Goal: Task Accomplishment & Management: Complete application form

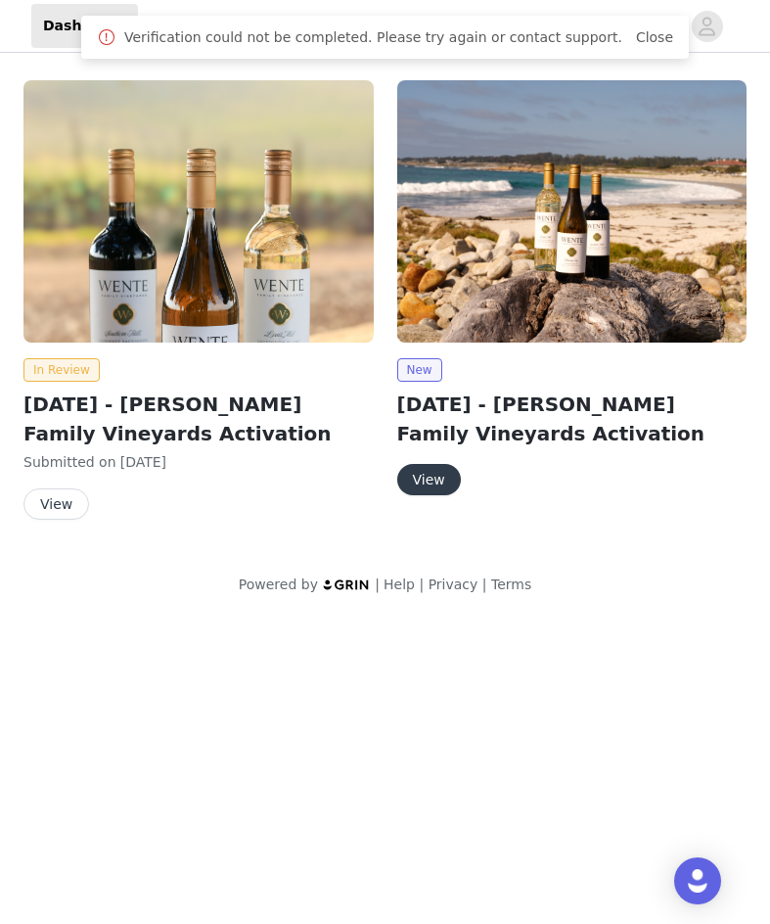
click at [422, 480] on button "View" at bounding box center [429, 479] width 64 height 31
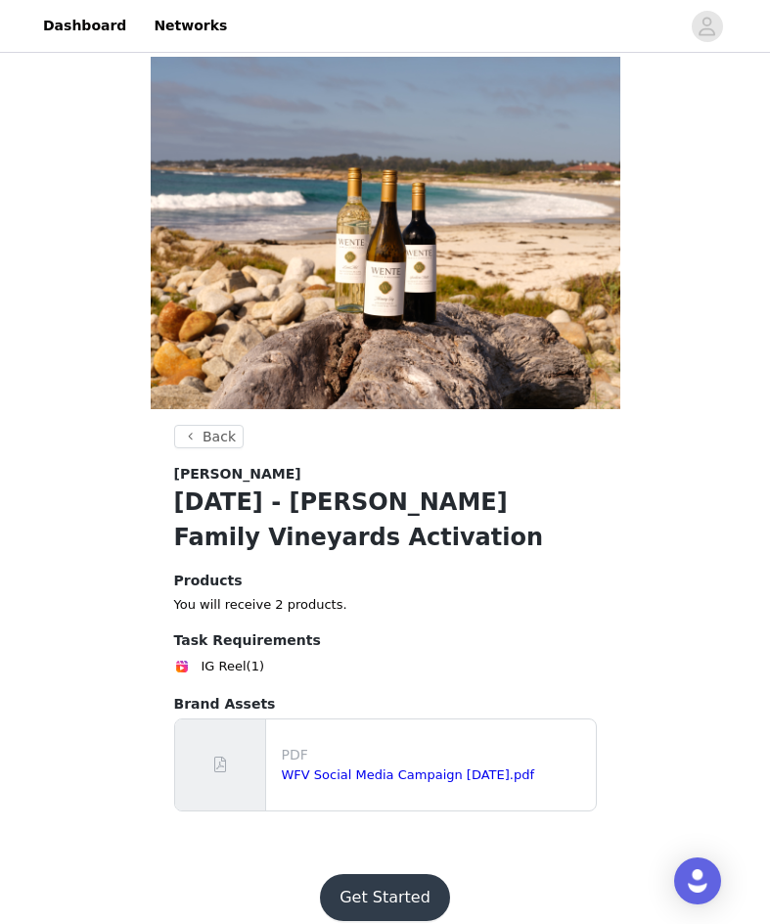
scroll to position [20, 0]
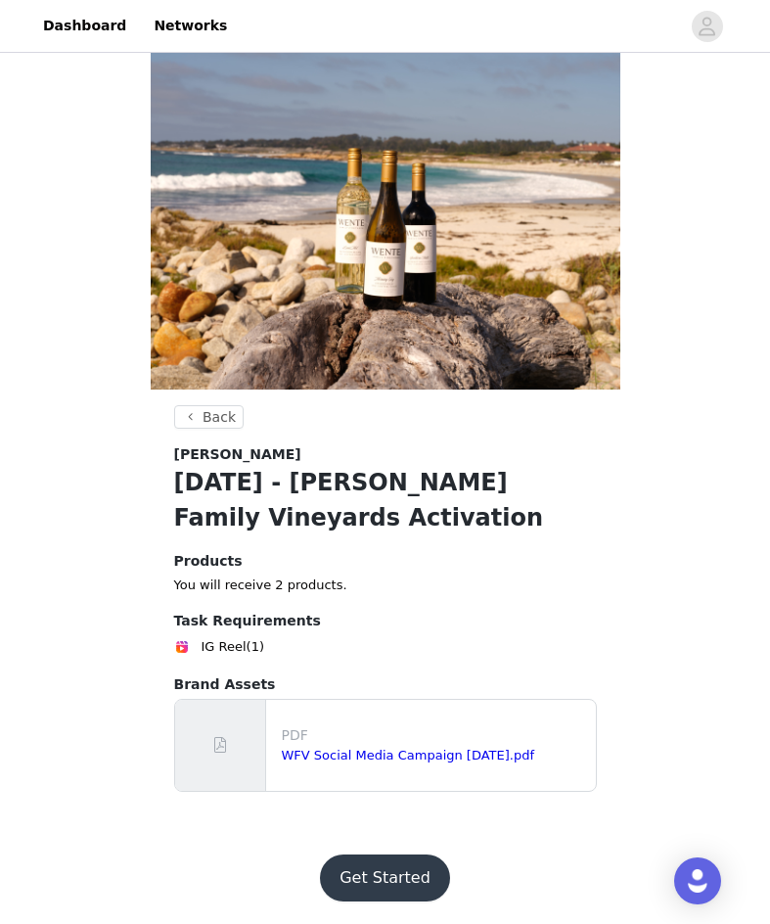
click at [383, 875] on button "Get Started" at bounding box center [385, 877] width 130 height 47
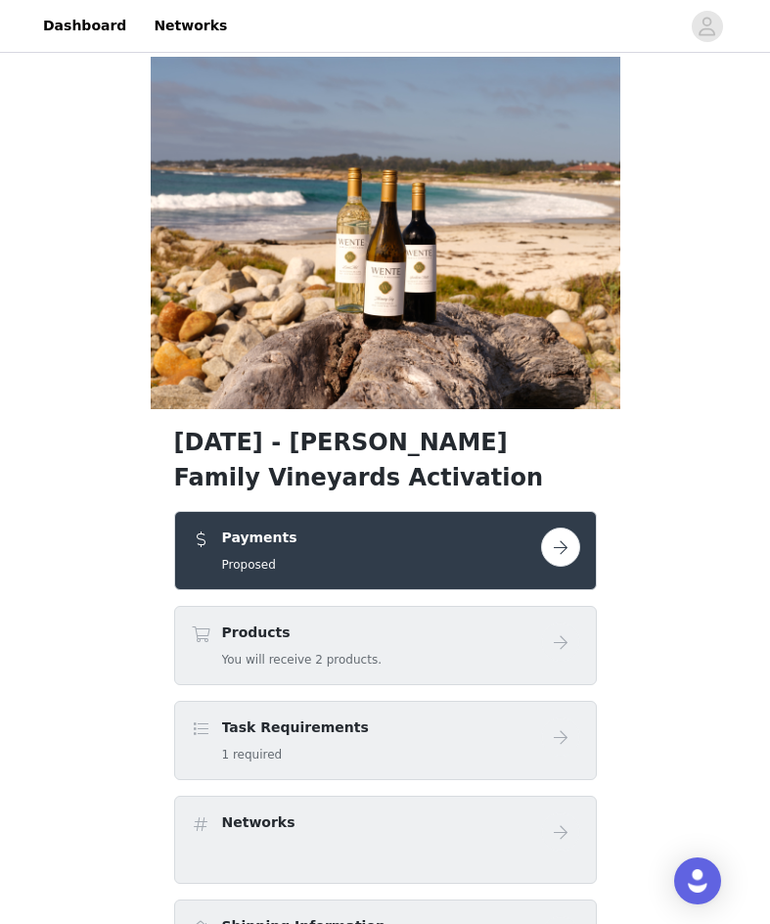
click at [238, 651] on h5 "You will receive 2 products." at bounding box center [302, 660] width 160 height 18
click at [556, 551] on button "button" at bounding box center [560, 547] width 39 height 39
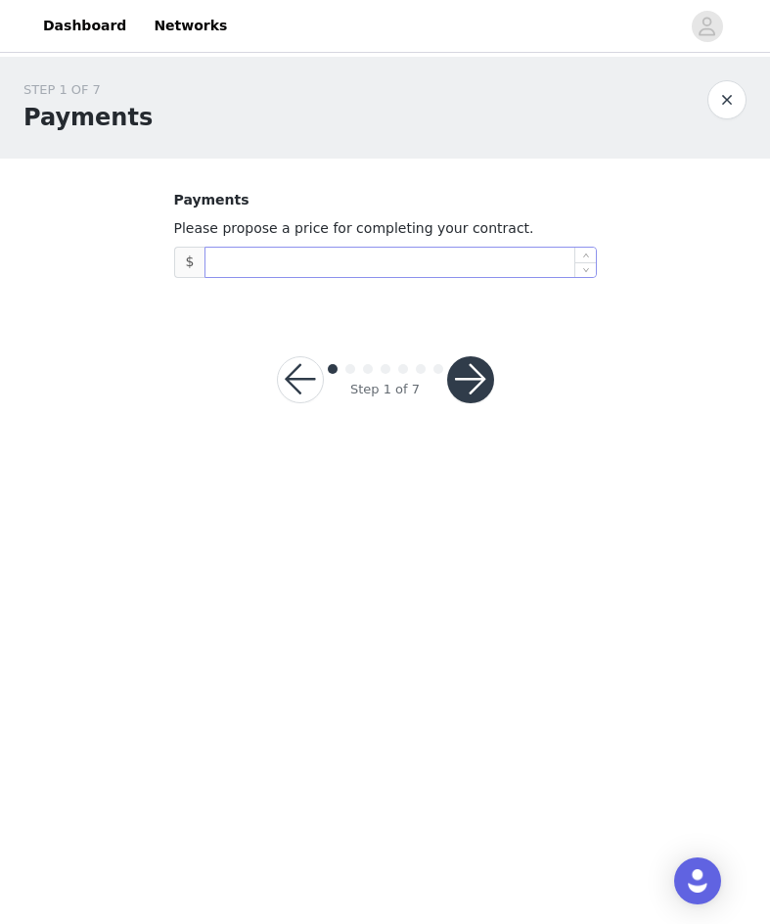
click at [246, 273] on input at bounding box center [401, 262] width 390 height 29
type input "600"
click at [475, 367] on button "button" at bounding box center [470, 379] width 47 height 47
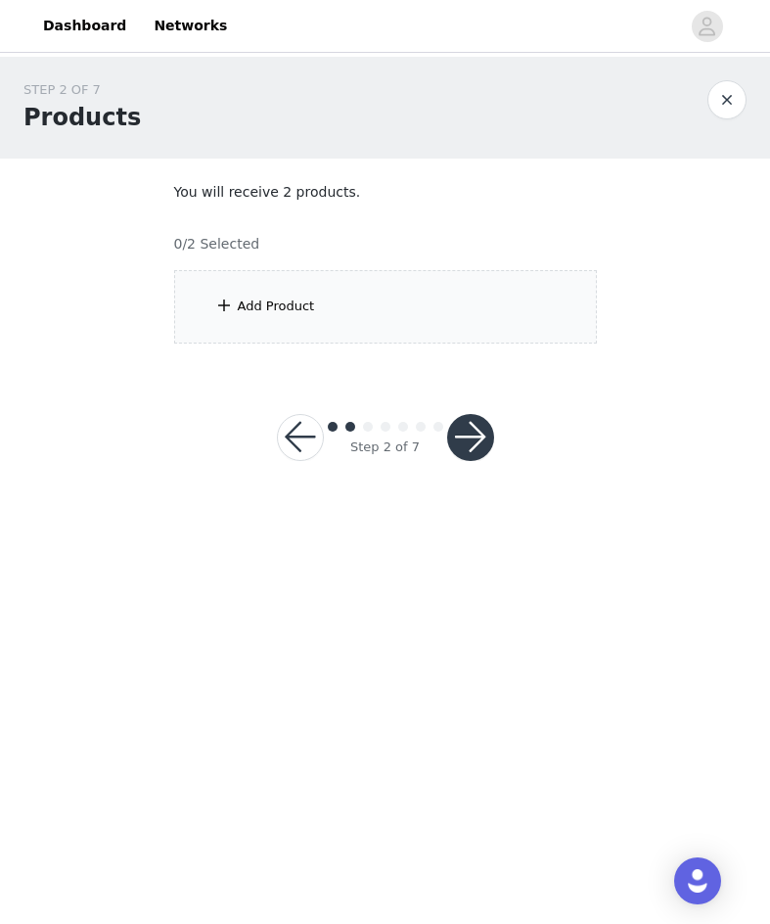
click at [261, 316] on div "Add Product" at bounding box center [385, 306] width 423 height 73
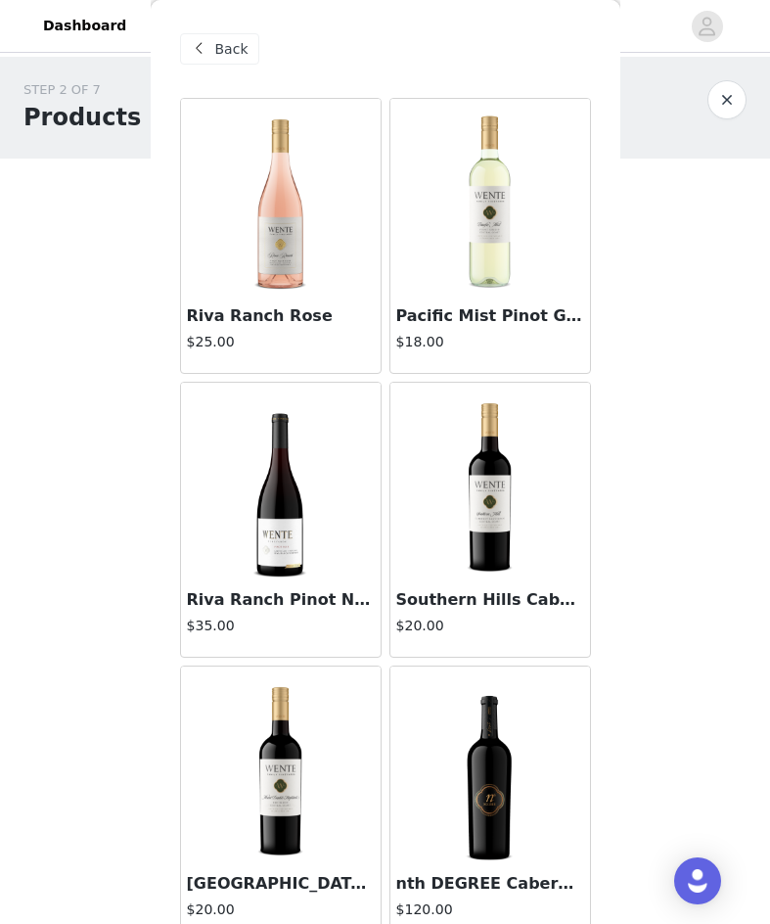
scroll to position [1157, 0]
